Goal: Find specific page/section: Find specific page/section

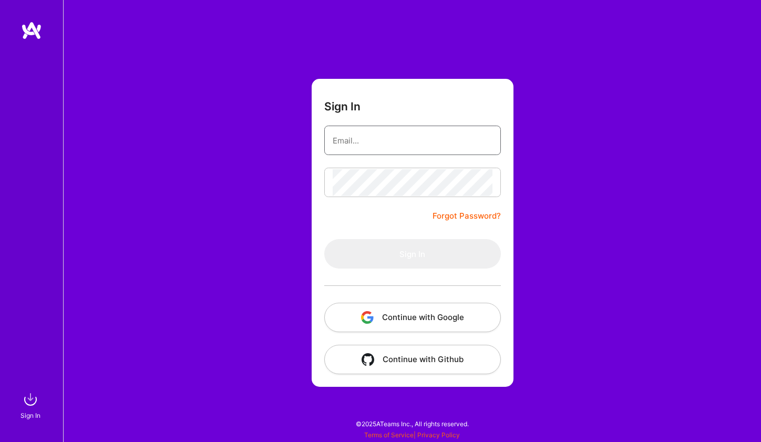
type input "[EMAIL_ADDRESS][DOMAIN_NAME]"
click at [412, 254] on button "Sign In" at bounding box center [412, 253] width 177 height 29
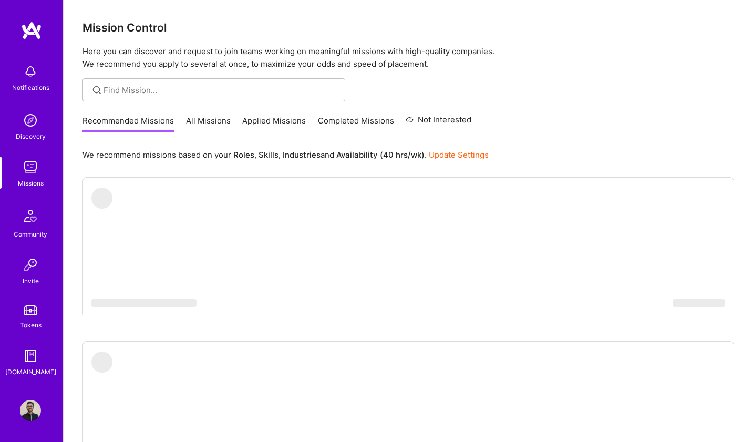
click at [215, 117] on link "All Missions" at bounding box center [208, 123] width 45 height 17
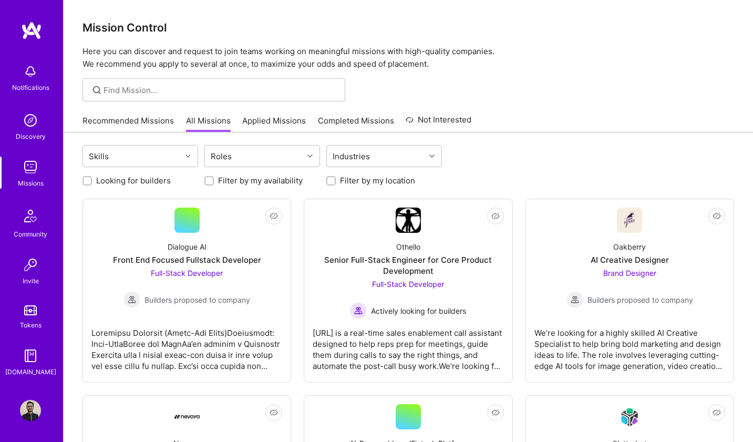
click at [122, 177] on label "Looking for builders" at bounding box center [133, 180] width 75 height 11
click at [92, 178] on input "Looking for builders" at bounding box center [88, 181] width 7 height 7
checkbox input "true"
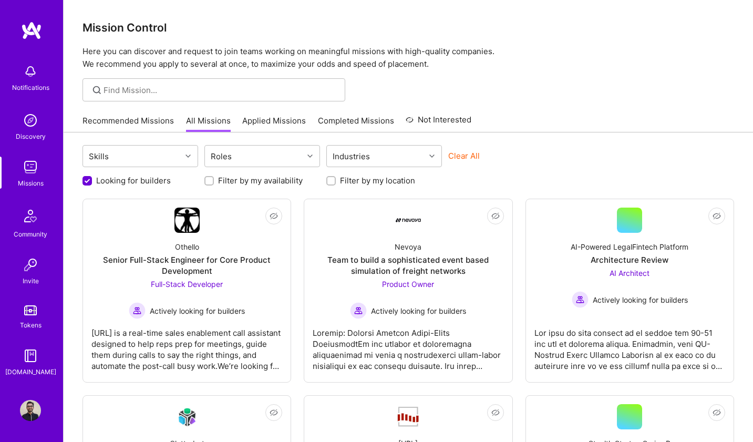
click at [244, 185] on label "Filter by my availability" at bounding box center [260, 180] width 85 height 11
click at [214, 185] on input "Filter by my availability" at bounding box center [210, 181] width 7 height 7
click at [273, 180] on label "Filter by my availability" at bounding box center [260, 180] width 85 height 11
click at [215, 180] on input "Filter by my availability" at bounding box center [210, 181] width 9 height 9
checkbox input "false"
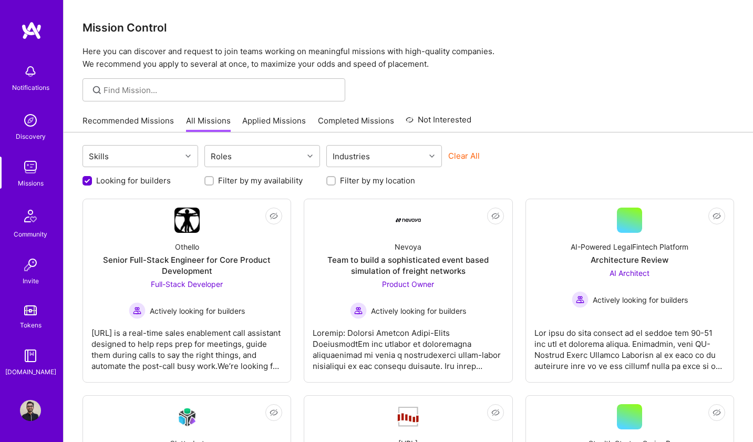
click at [370, 178] on label "Filter by my location" at bounding box center [377, 180] width 75 height 11
click at [336, 178] on input "Filter by my location" at bounding box center [332, 181] width 7 height 7
checkbox input "true"
